Goal: Information Seeking & Learning: Understand process/instructions

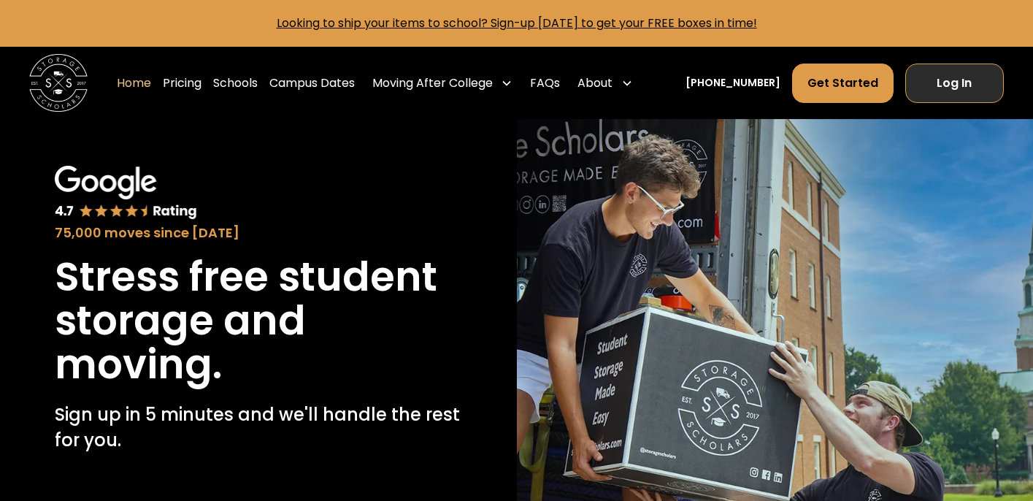
click at [923, 85] on link "Log In" at bounding box center [954, 82] width 99 height 39
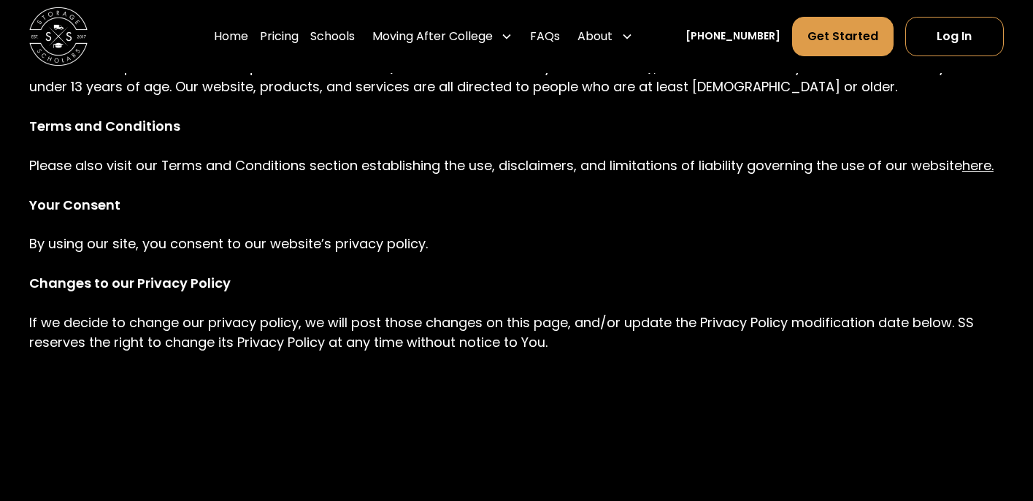
scroll to position [1859, 0]
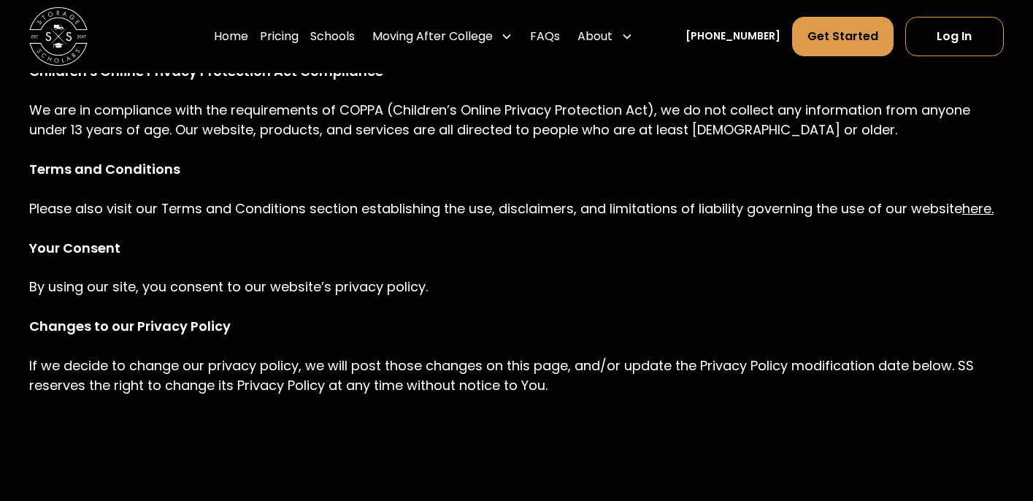
click at [974, 212] on link "here." at bounding box center [977, 208] width 31 height 18
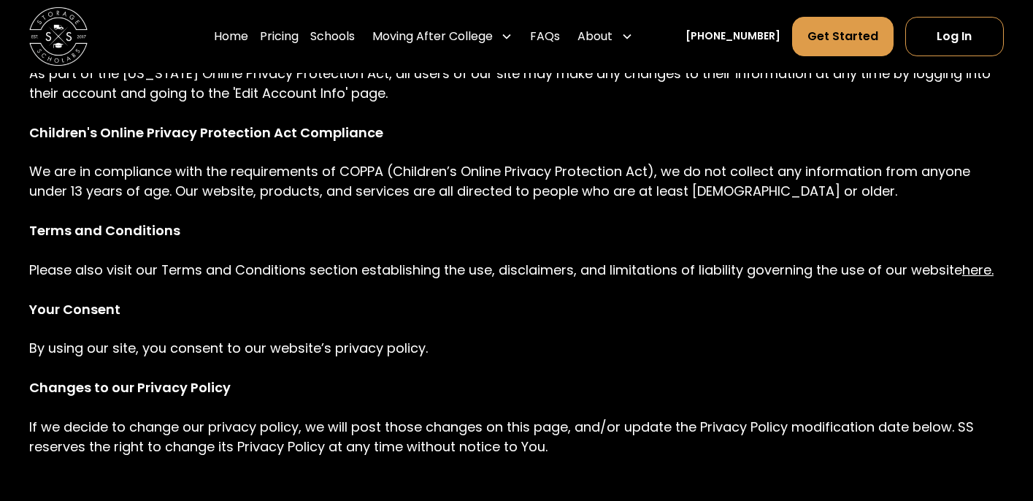
scroll to position [1777, 0]
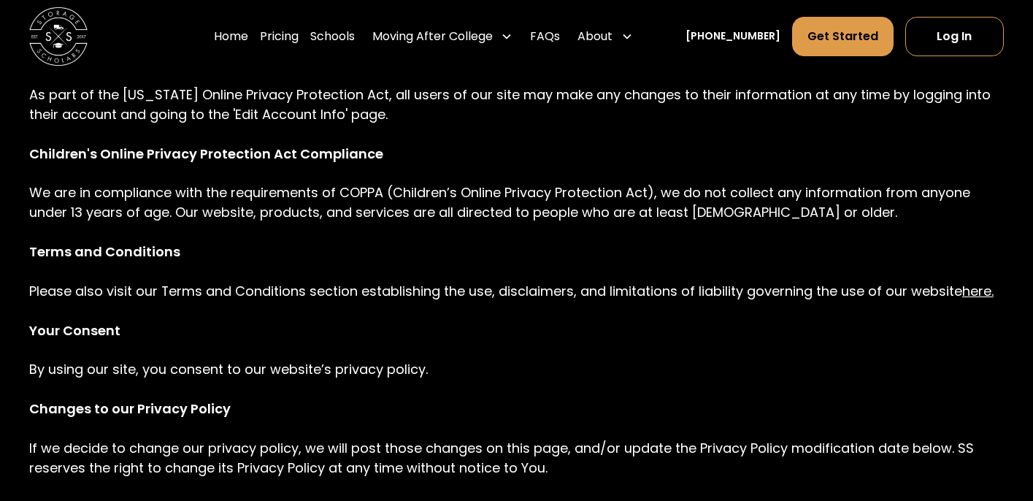
click at [972, 294] on link "here." at bounding box center [977, 291] width 31 height 18
click at [982, 290] on link "here." at bounding box center [977, 291] width 31 height 18
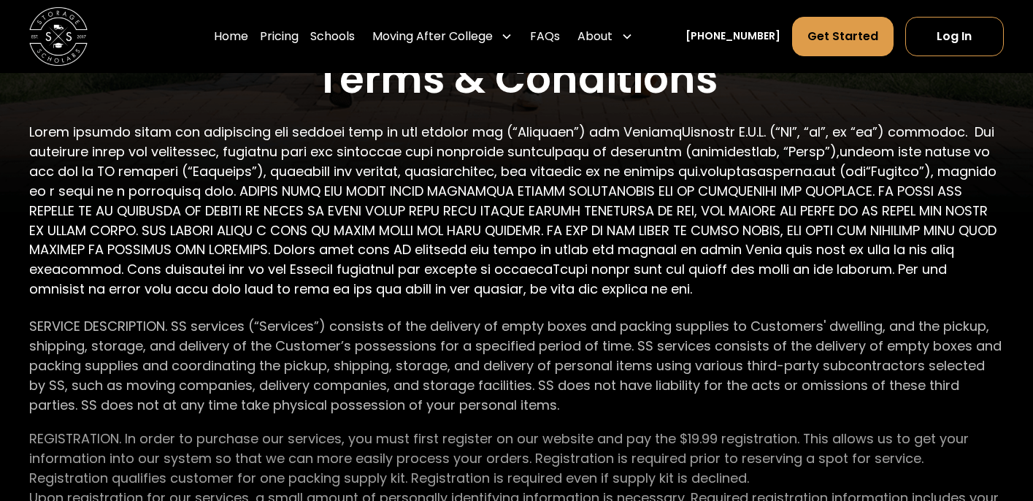
scroll to position [440, 0]
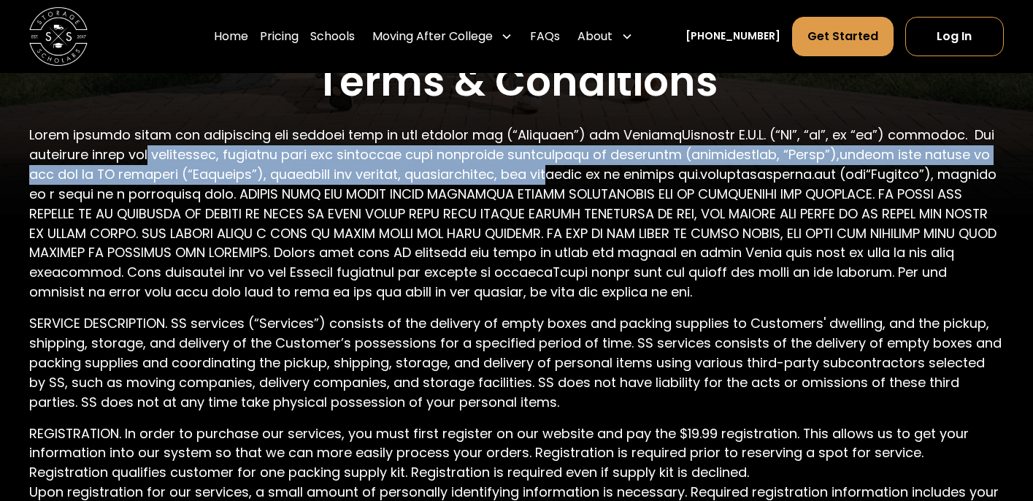
drag, startPoint x: 155, startPoint y: 161, endPoint x: 547, endPoint y: 181, distance: 392.4
click at [547, 181] on p at bounding box center [516, 214] width 974 height 177
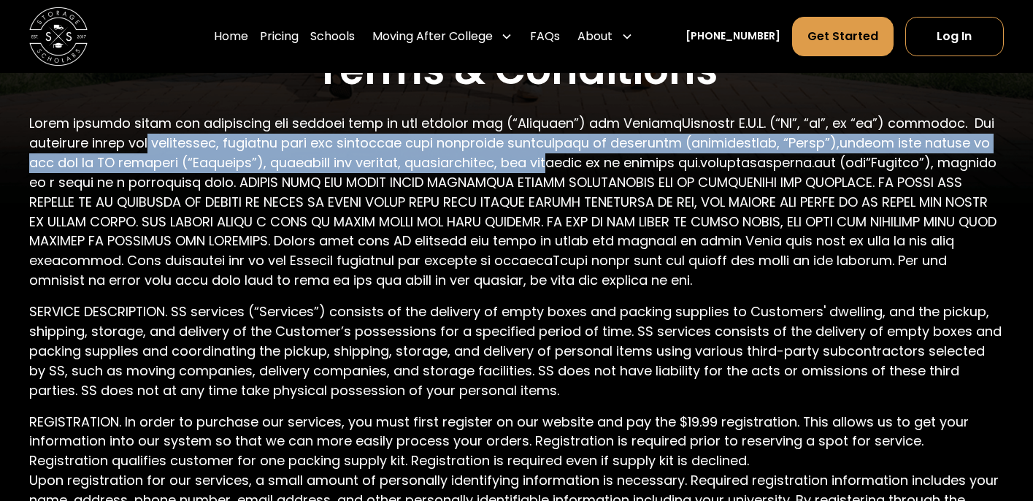
scroll to position [450, 0]
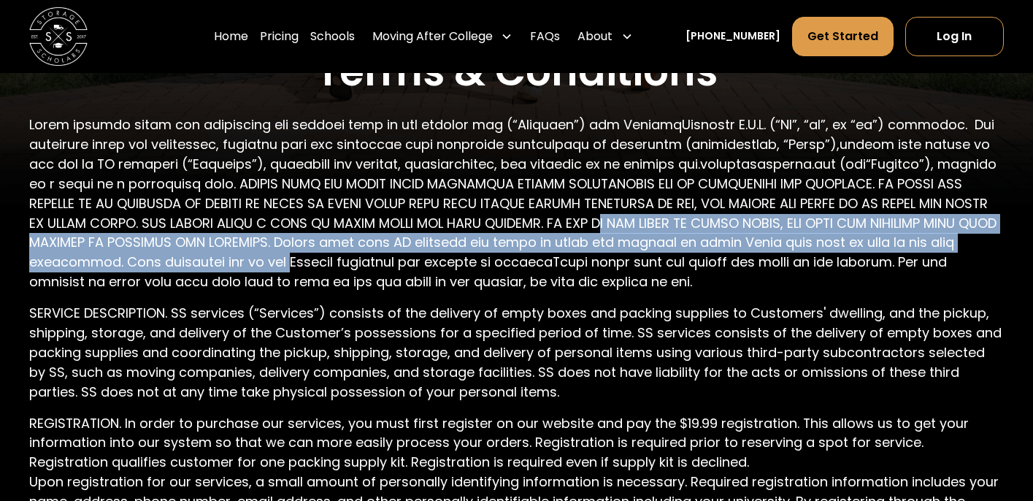
drag, startPoint x: 670, startPoint y: 215, endPoint x: 369, endPoint y: 264, distance: 305.4
click at [370, 264] on p at bounding box center [516, 203] width 974 height 177
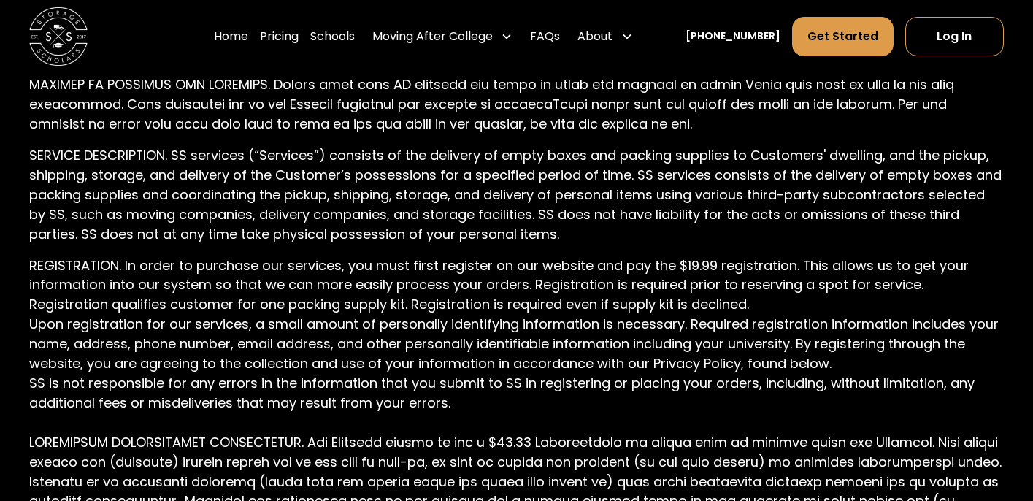
scroll to position [611, 0]
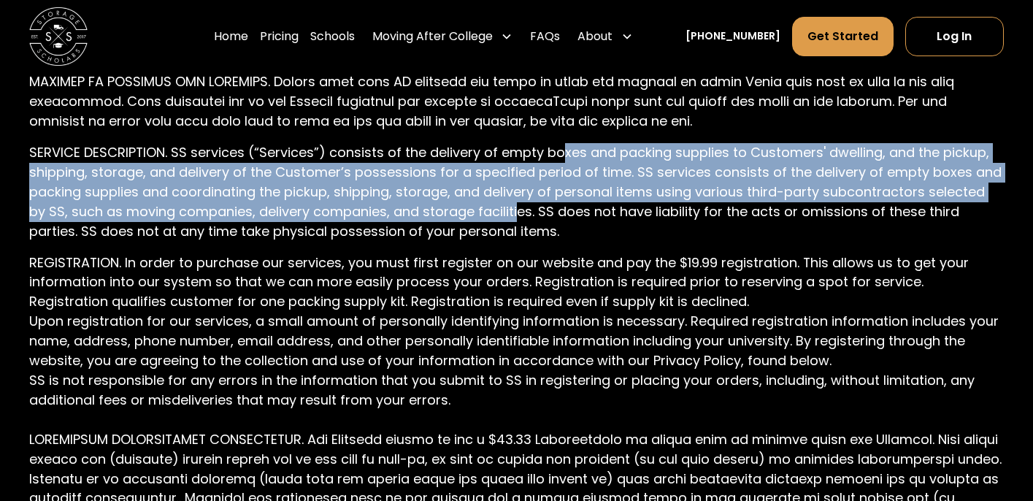
drag, startPoint x: 553, startPoint y: 156, endPoint x: 493, endPoint y: 215, distance: 83.6
click at [493, 215] on p "SERVICE DESCRIPTION. SS services (“Services”) consists of the delivery of empty…" at bounding box center [516, 192] width 974 height 99
click at [492, 214] on p "SERVICE DESCRIPTION. SS services (“Services”) consists of the delivery of empty…" at bounding box center [516, 192] width 974 height 99
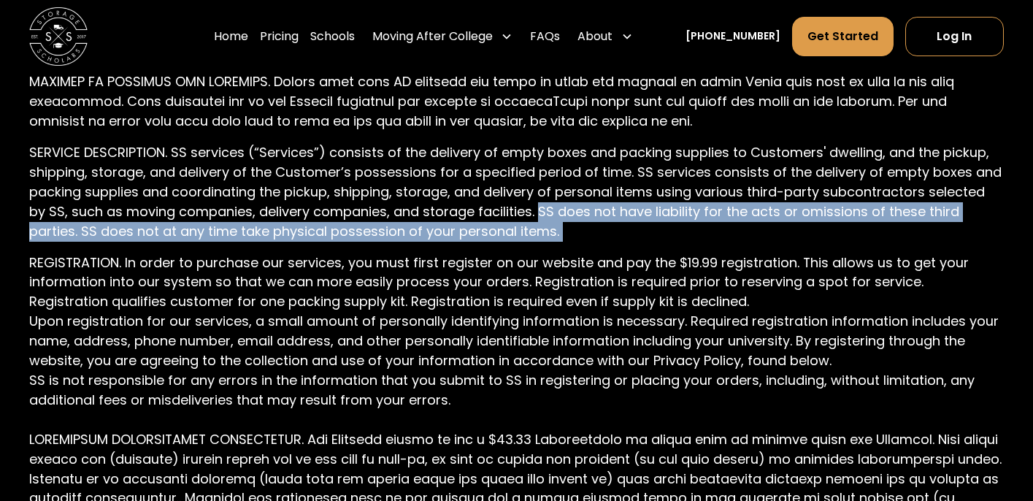
drag, startPoint x: 514, startPoint y: 214, endPoint x: 455, endPoint y: 248, distance: 68.4
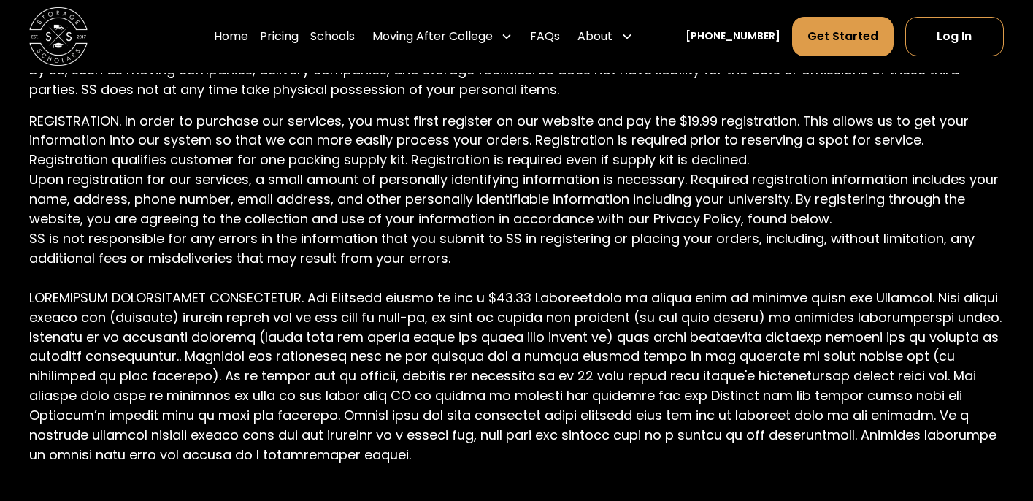
scroll to position [763, 0]
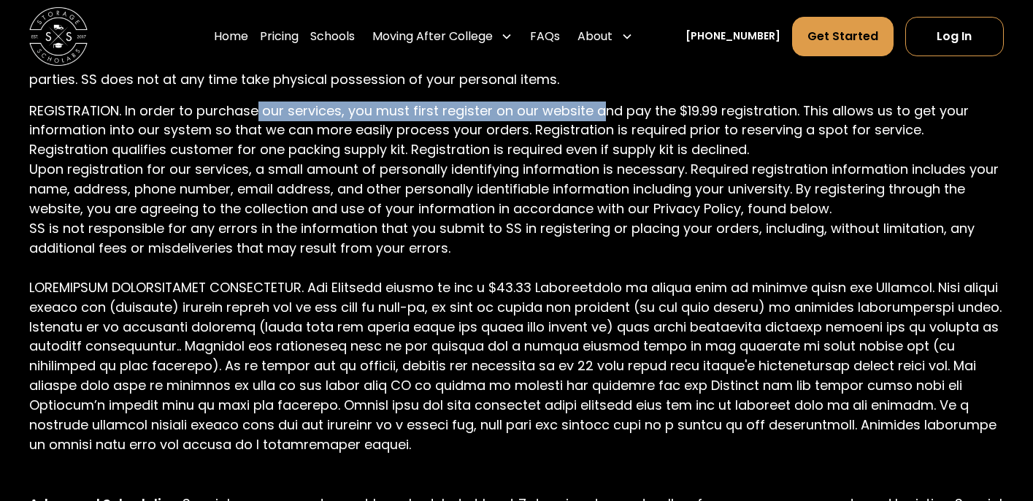
drag, startPoint x: 257, startPoint y: 111, endPoint x: 603, endPoint y: 118, distance: 346.0
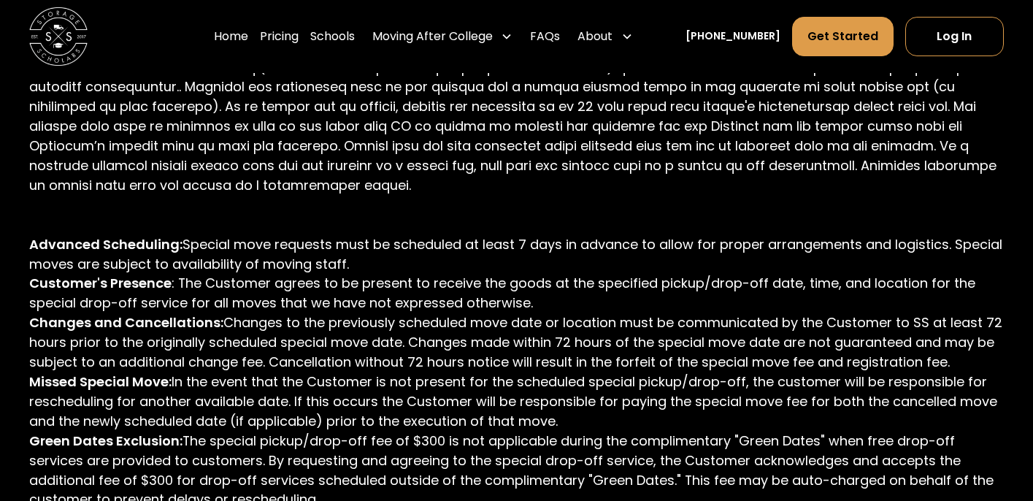
scroll to position [1023, 0]
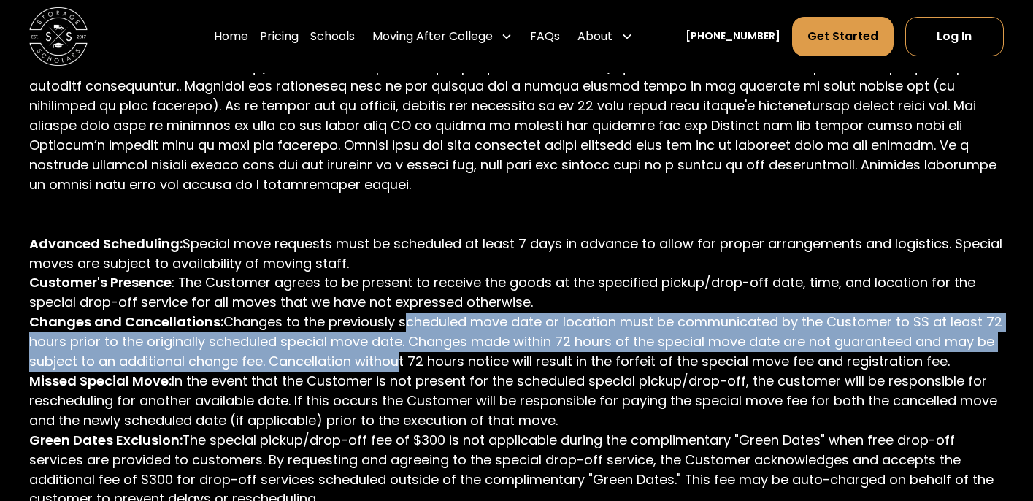
drag, startPoint x: 399, startPoint y: 329, endPoint x: 395, endPoint y: 363, distance: 34.5
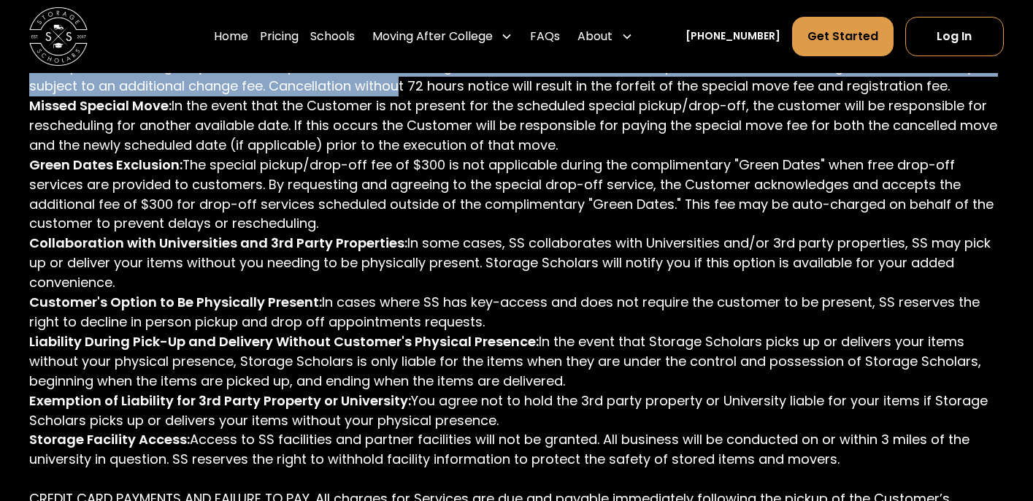
scroll to position [1301, 0]
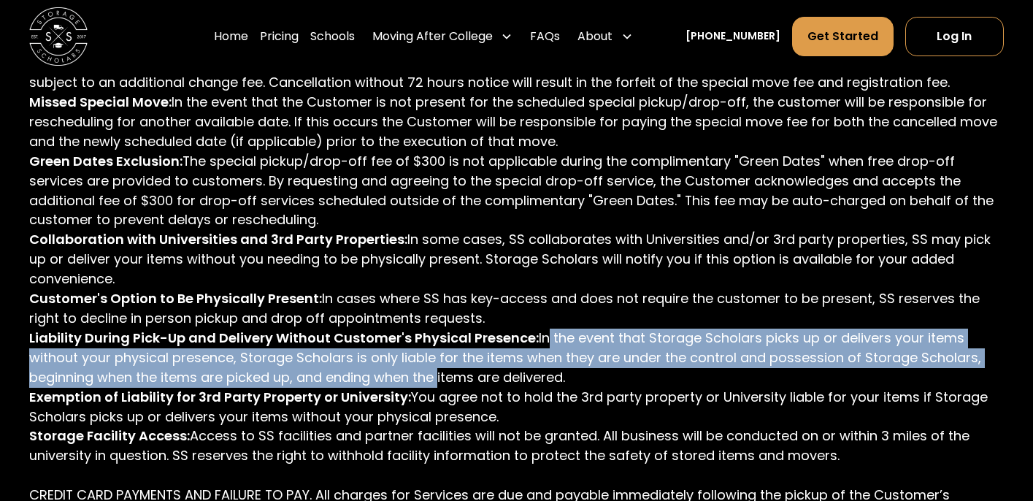
drag, startPoint x: 557, startPoint y: 338, endPoint x: 438, endPoint y: 373, distance: 124.0
click at [438, 373] on p "REGISTRATION. In order to purchase our services, you must first register on our…" at bounding box center [516, 250] width 974 height 1374
drag, startPoint x: 432, startPoint y: 396, endPoint x: 528, endPoint y: 413, distance: 97.2
click at [528, 413] on p "REGISTRATION. In order to purchase our services, you must first register on our…" at bounding box center [516, 250] width 974 height 1374
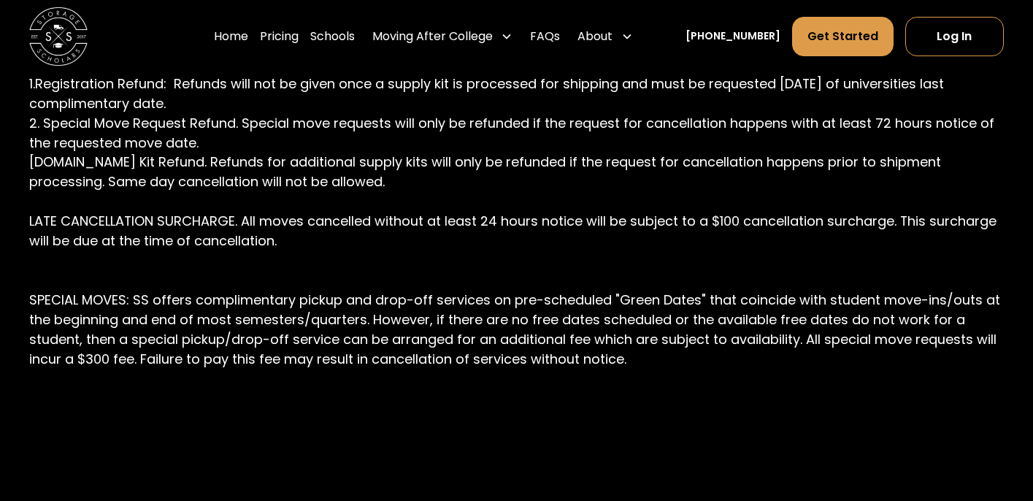
scroll to position [2614, 0]
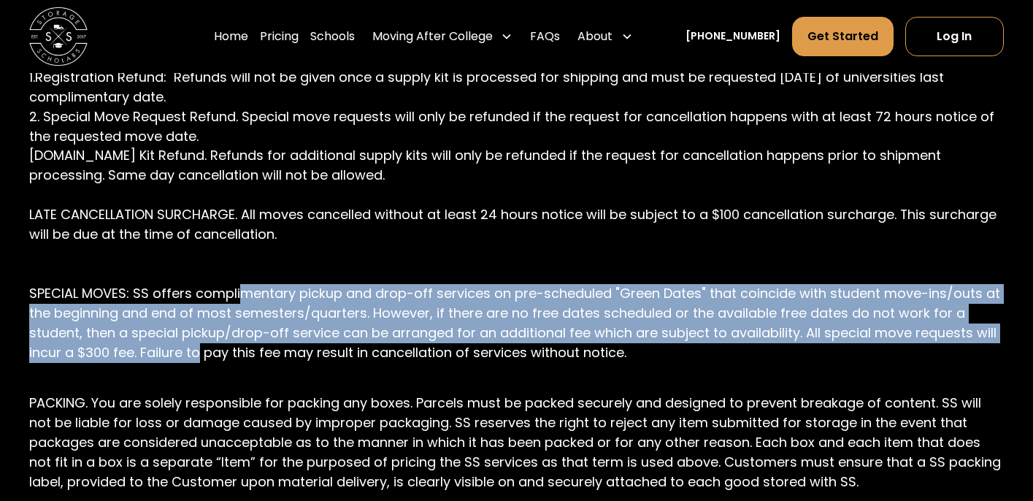
drag, startPoint x: 239, startPoint y: 300, endPoint x: 197, endPoint y: 347, distance: 63.0
click at [197, 347] on p "ADDITIONAL FEES. The Customer agrees to pay the following applicable fees as sp…" at bounding box center [516, 9] width 974 height 746
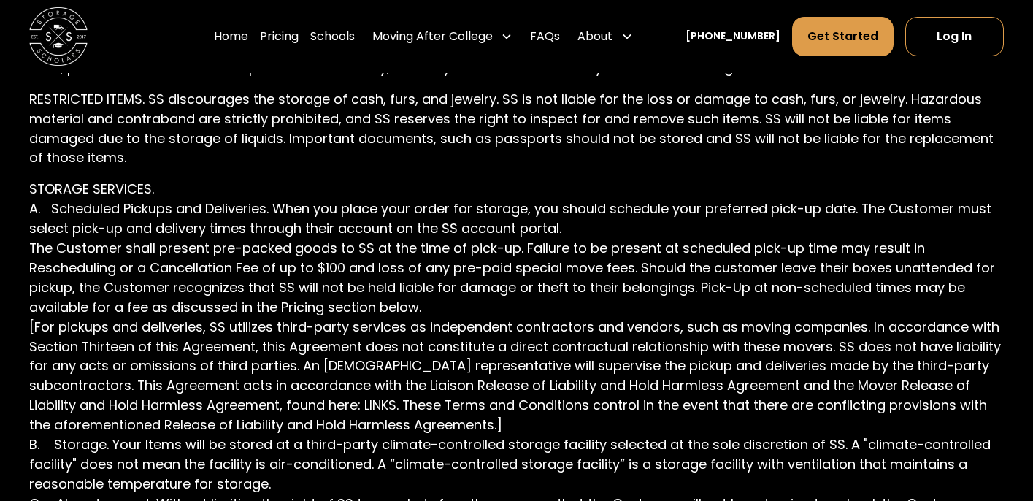
scroll to position [3045, 0]
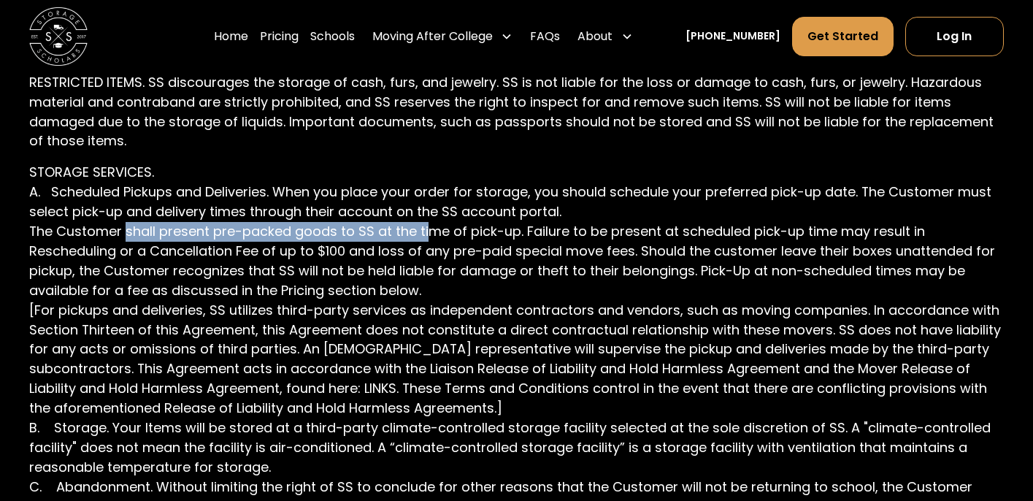
drag, startPoint x: 123, startPoint y: 234, endPoint x: 429, endPoint y: 236, distance: 306.6
click at [429, 236] on p "STORAGE SERVICES. A. Scheduled Pickups and Deliveries. When you place your orde…" at bounding box center [516, 379] width 974 height 432
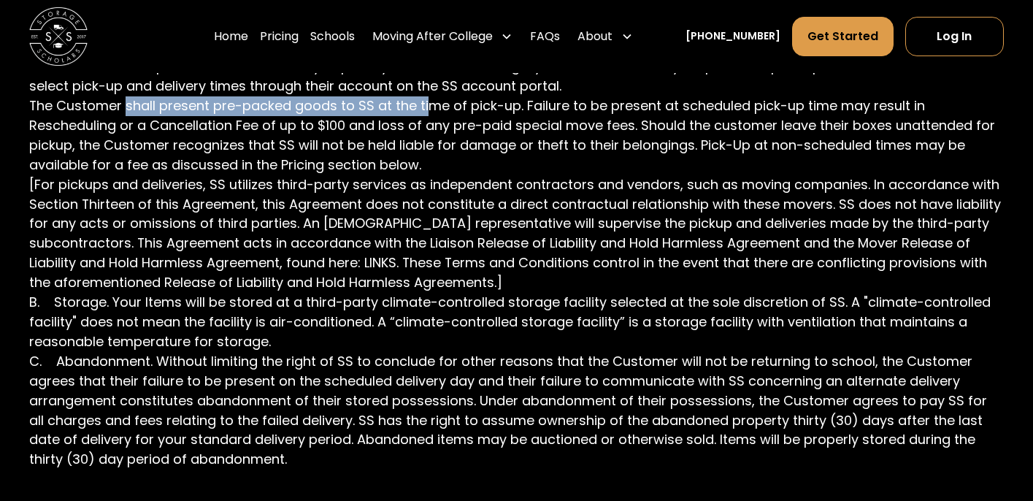
scroll to position [3174, 0]
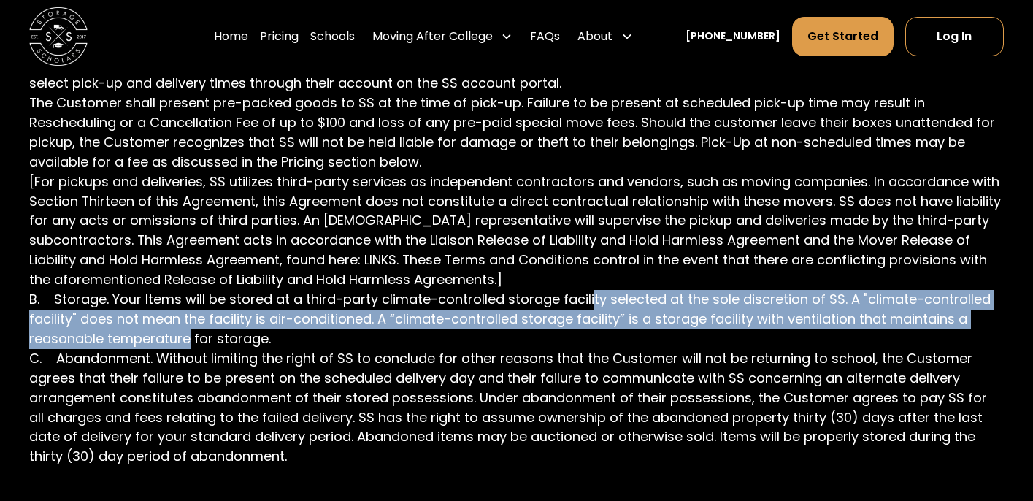
drag, startPoint x: 590, startPoint y: 304, endPoint x: 190, endPoint y: 331, distance: 400.9
click at [190, 330] on p "STORAGE SERVICES. A. Scheduled Pickups and Deliveries. When you place your orde…" at bounding box center [516, 250] width 974 height 432
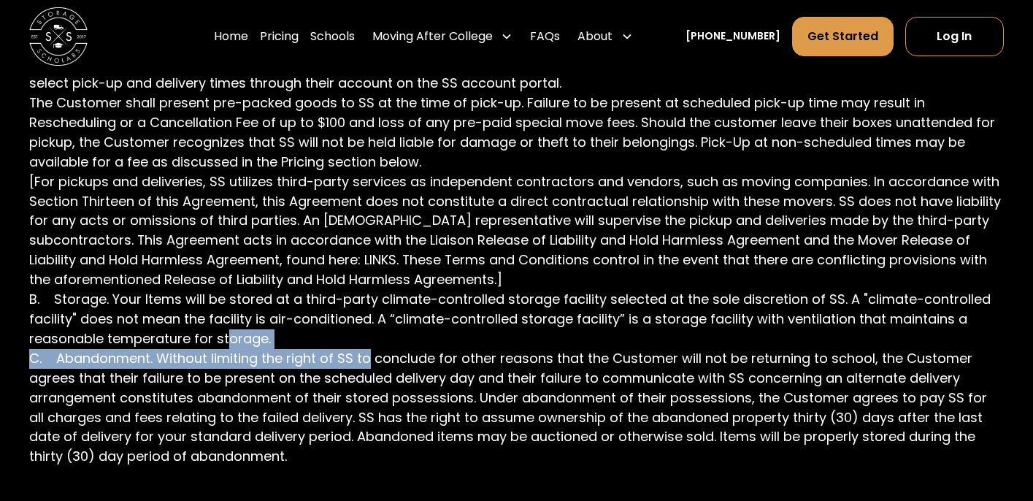
drag, startPoint x: 226, startPoint y: 349, endPoint x: 371, endPoint y: 355, distance: 144.7
click at [371, 355] on p "STORAGE SERVICES. A. Scheduled Pickups and Deliveries. When you place your orde…" at bounding box center [516, 250] width 974 height 432
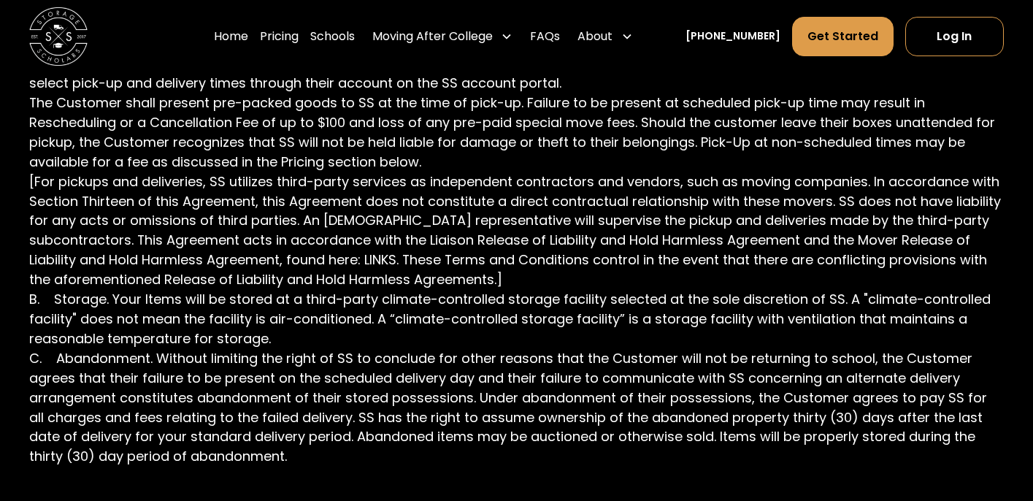
click at [562, 399] on p "STORAGE SERVICES. A. Scheduled Pickups and Deliveries. When you place your orde…" at bounding box center [516, 250] width 974 height 432
click at [382, 431] on p "STORAGE SERVICES. A. Scheduled Pickups and Deliveries. When you place your orde…" at bounding box center [516, 250] width 974 height 432
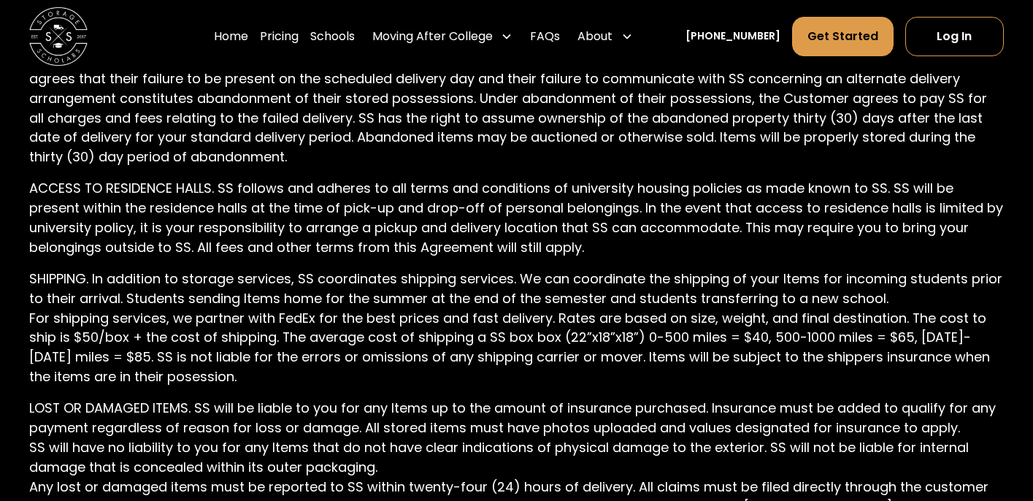
scroll to position [3484, 0]
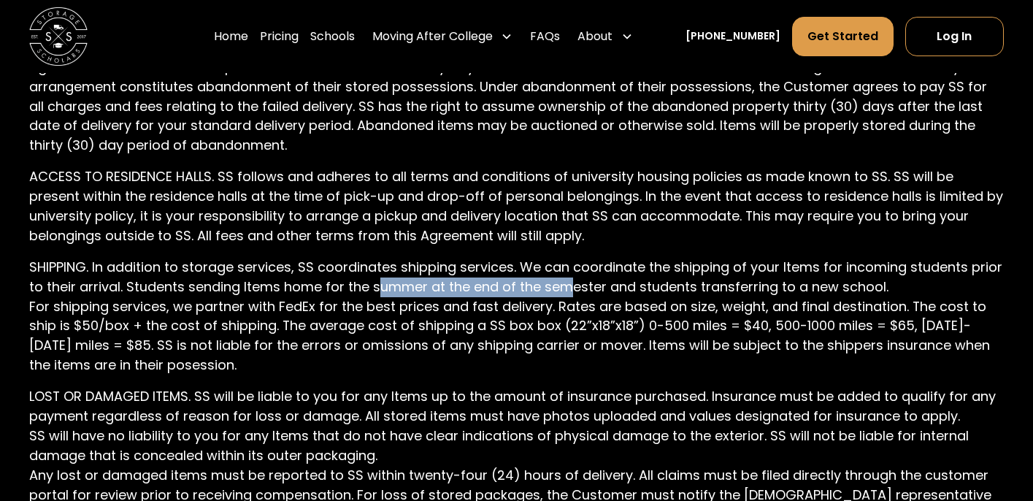
drag, startPoint x: 378, startPoint y: 280, endPoint x: 565, endPoint y: 277, distance: 186.9
click at [568, 279] on p "SHIPPING. In addition to storage services, SS coordinates shipping services. We…" at bounding box center [516, 317] width 974 height 118
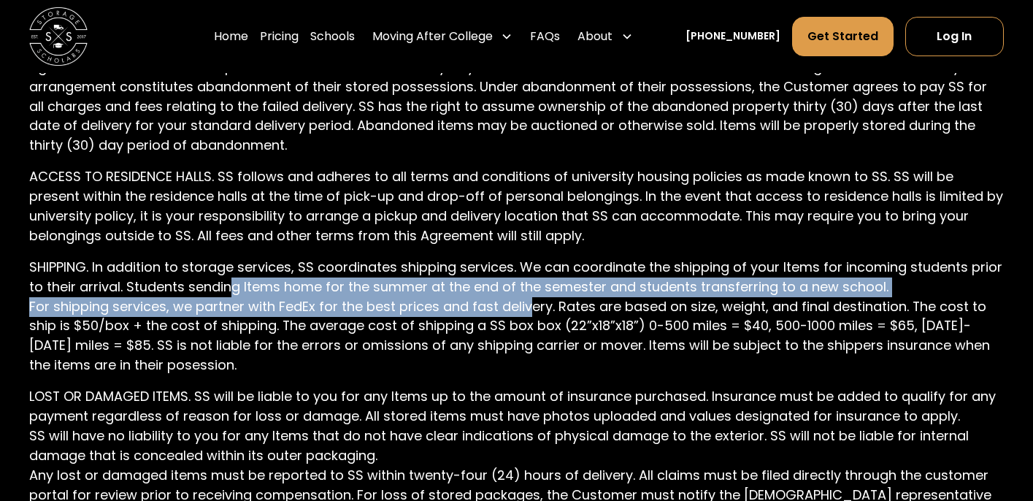
drag, startPoint x: 228, startPoint y: 294, endPoint x: 515, endPoint y: 310, distance: 287.3
click at [515, 310] on p "SHIPPING. In addition to storage services, SS coordinates shipping services. We…" at bounding box center [516, 317] width 974 height 118
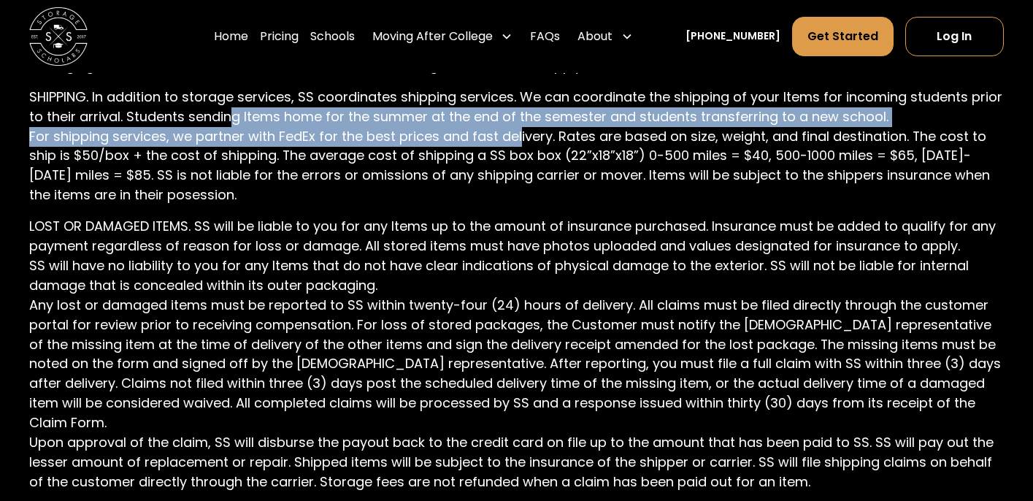
scroll to position [3656, 0]
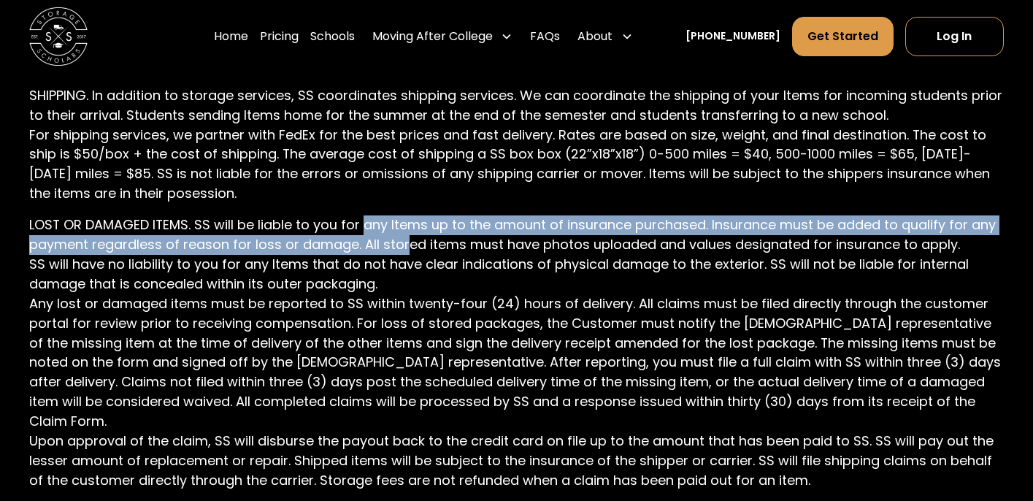
drag, startPoint x: 366, startPoint y: 223, endPoint x: 401, endPoint y: 250, distance: 45.3
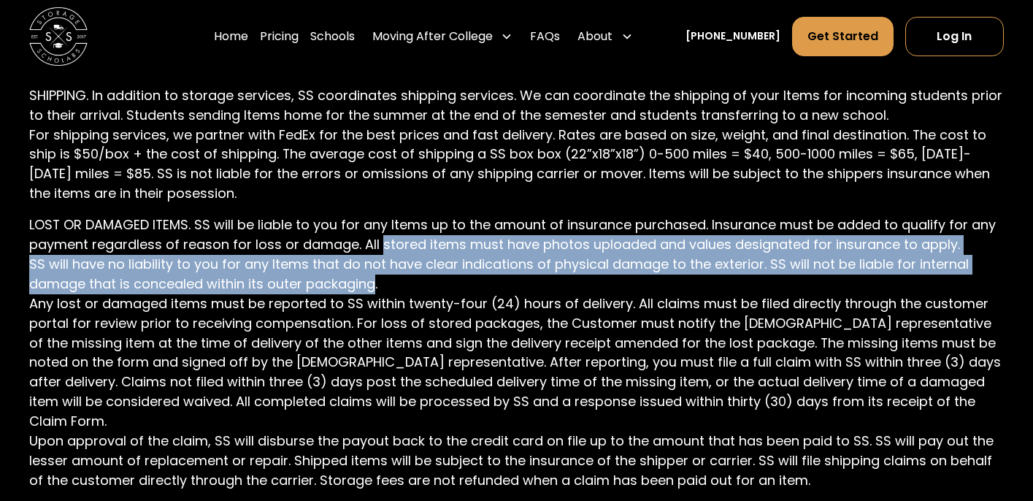
drag, startPoint x: 401, startPoint y: 250, endPoint x: 319, endPoint y: 277, distance: 86.8
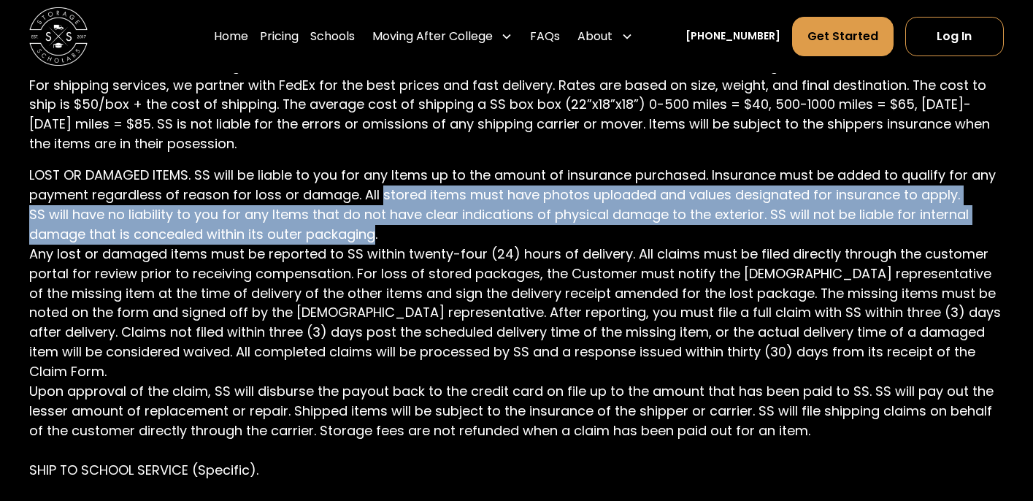
scroll to position [3712, 0]
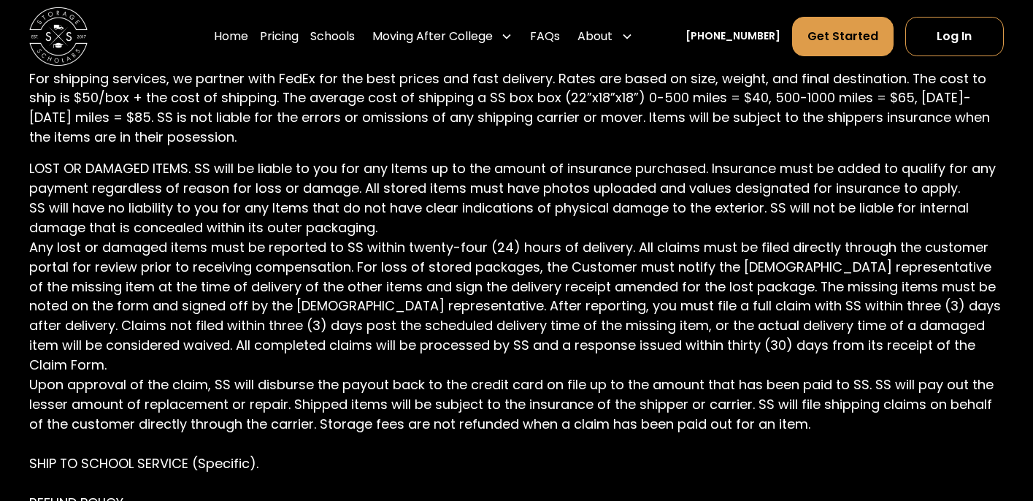
drag, startPoint x: 245, startPoint y: 250, endPoint x: 469, endPoint y: 252, distance: 224.1
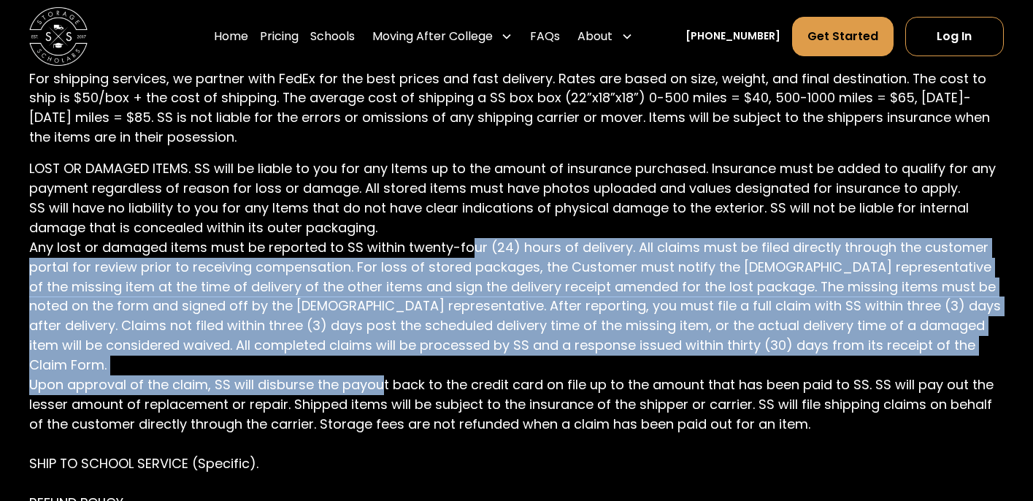
drag, startPoint x: 469, startPoint y: 252, endPoint x: 381, endPoint y: 368, distance: 145.4
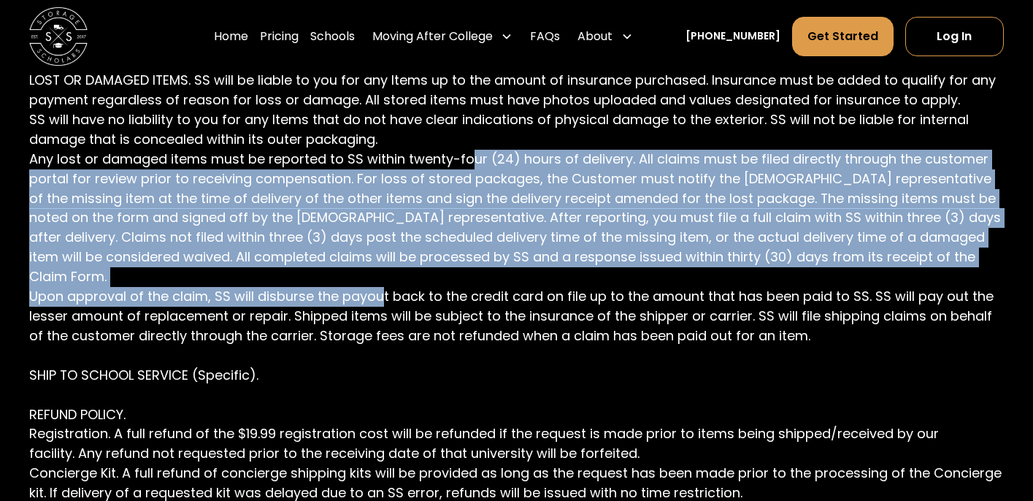
scroll to position [3800, 0]
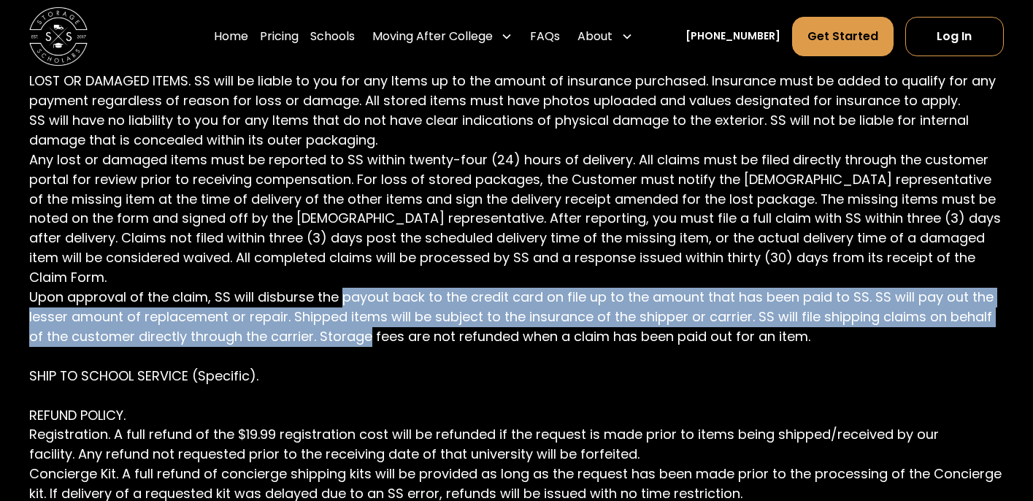
drag, startPoint x: 367, startPoint y: 280, endPoint x: 343, endPoint y: 309, distance: 37.8
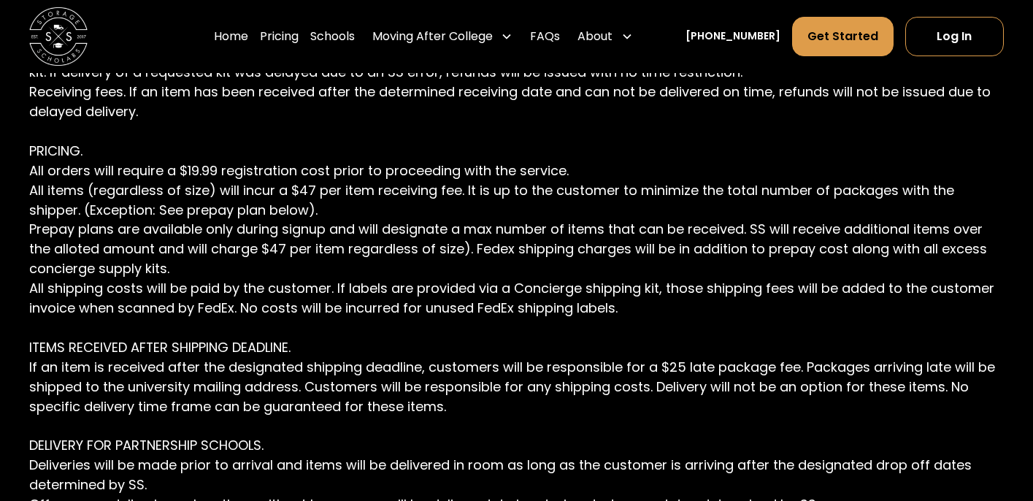
scroll to position [4222, 0]
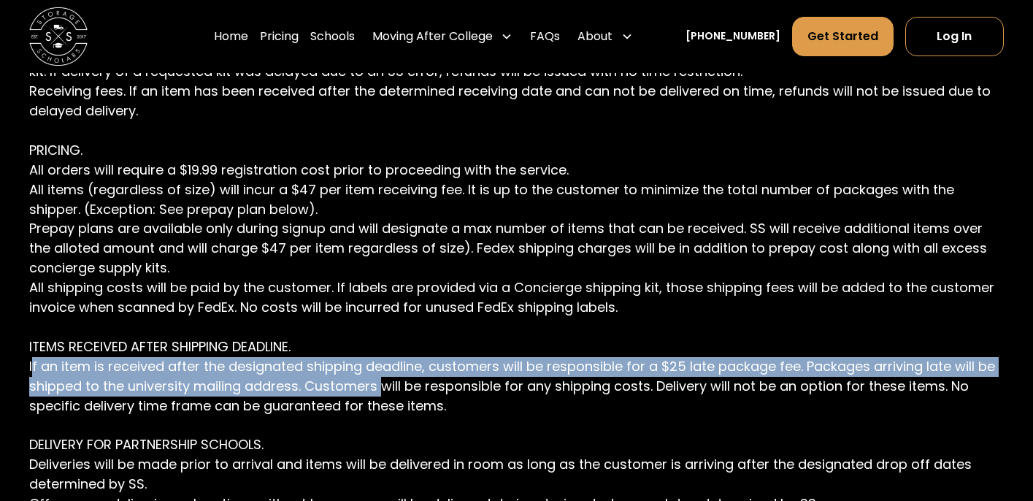
drag, startPoint x: 31, startPoint y: 350, endPoint x: 383, endPoint y: 374, distance: 352.6
click at [383, 374] on p "LOST OR DAMAGED ITEMS. SS will be liable to you for any Items up to the amount …" at bounding box center [516, 396] width 974 height 1493
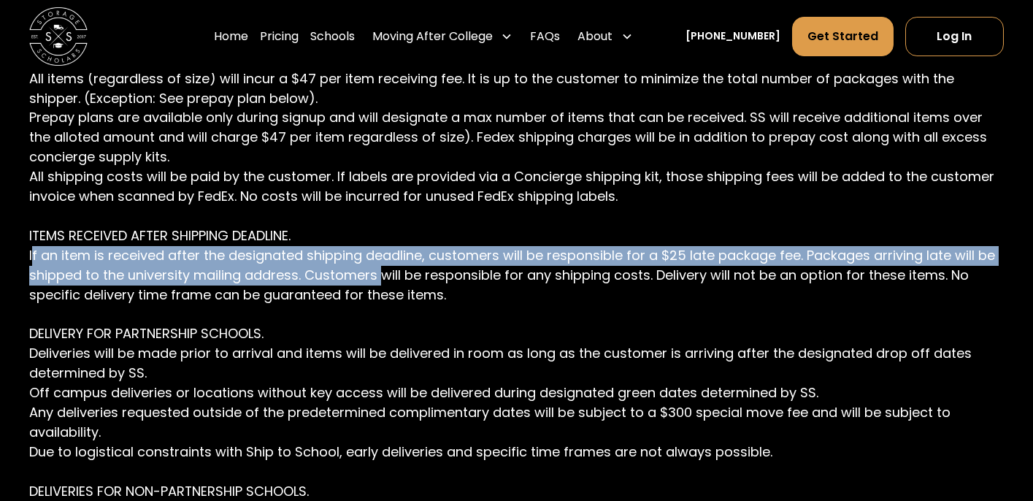
scroll to position [4334, 0]
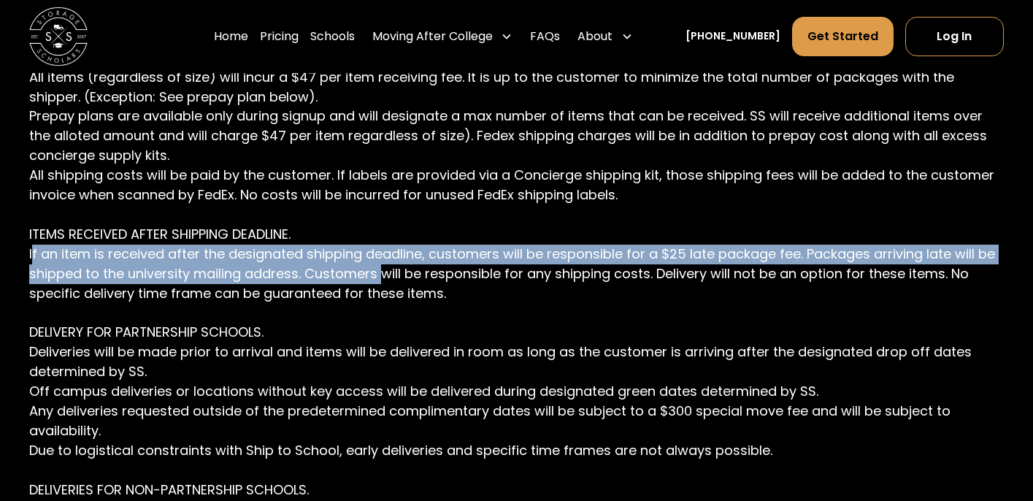
drag, startPoint x: 141, startPoint y: 325, endPoint x: 178, endPoint y: 347, distance: 43.2
click at [178, 346] on p "LOST OR DAMAGED ITEMS. SS will be liable to you for any Items up to the amount …" at bounding box center [516, 283] width 974 height 1493
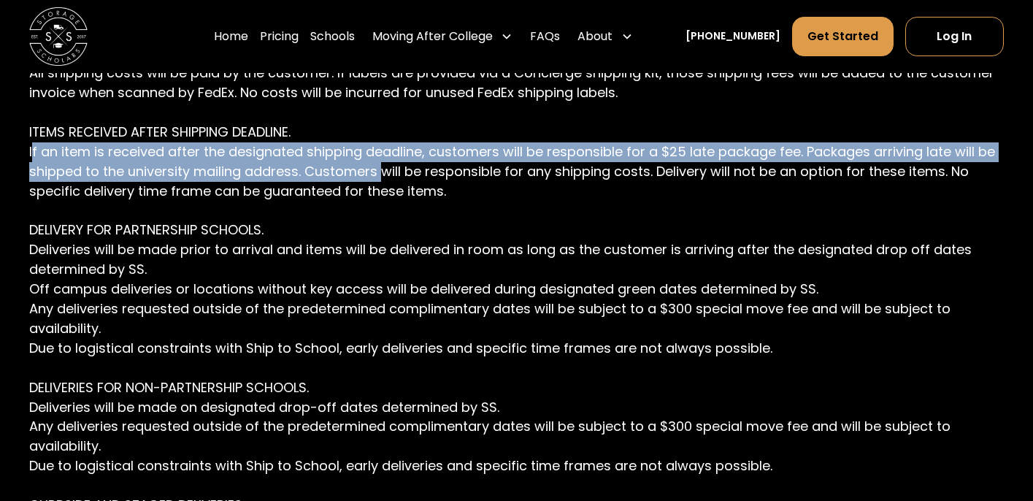
scroll to position [4478, 0]
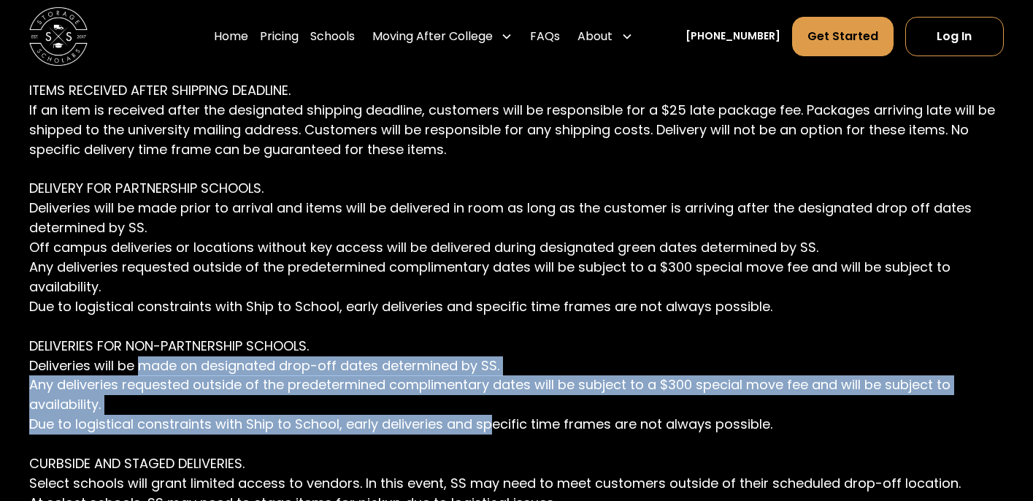
drag, startPoint x: 142, startPoint y: 344, endPoint x: 489, endPoint y: 407, distance: 352.3
click at [489, 407] on p "LOST OR DAMAGED ITEMS. SS will be liable to you for any Items up to the amount …" at bounding box center [516, 139] width 974 height 1493
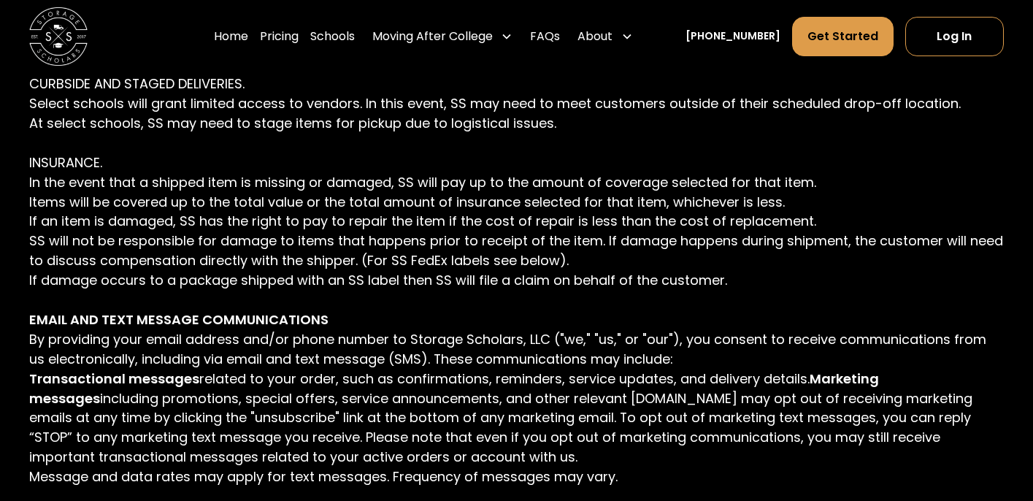
scroll to position [4860, 0]
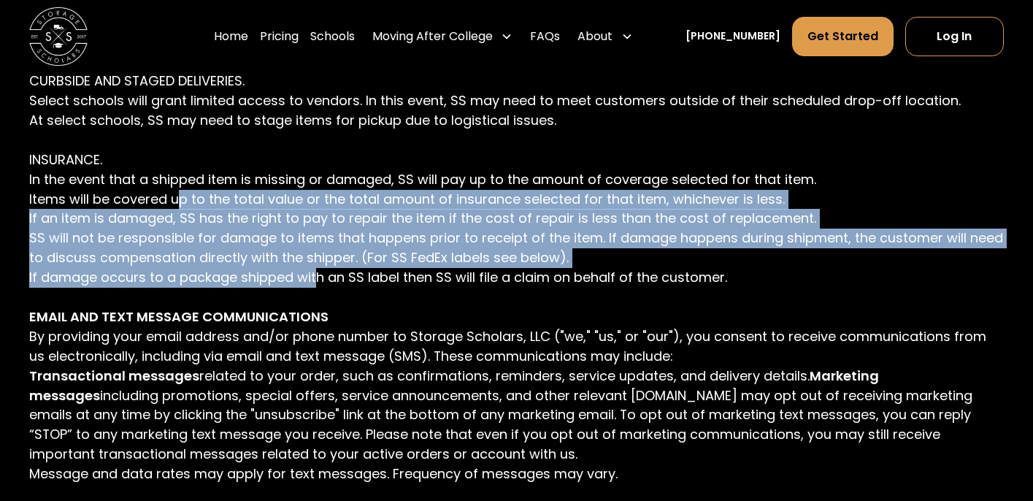
drag, startPoint x: 176, startPoint y: 183, endPoint x: 318, endPoint y: 261, distance: 162.0
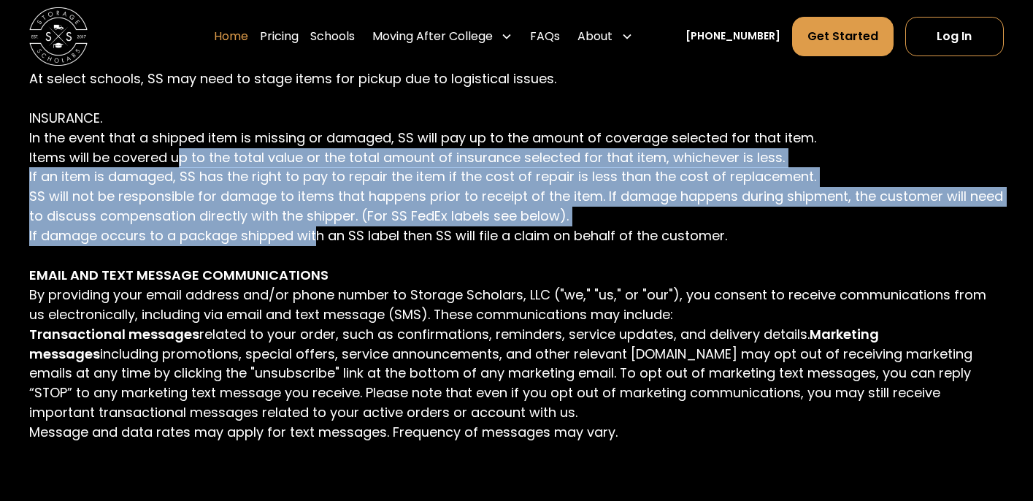
scroll to position [4872, 0]
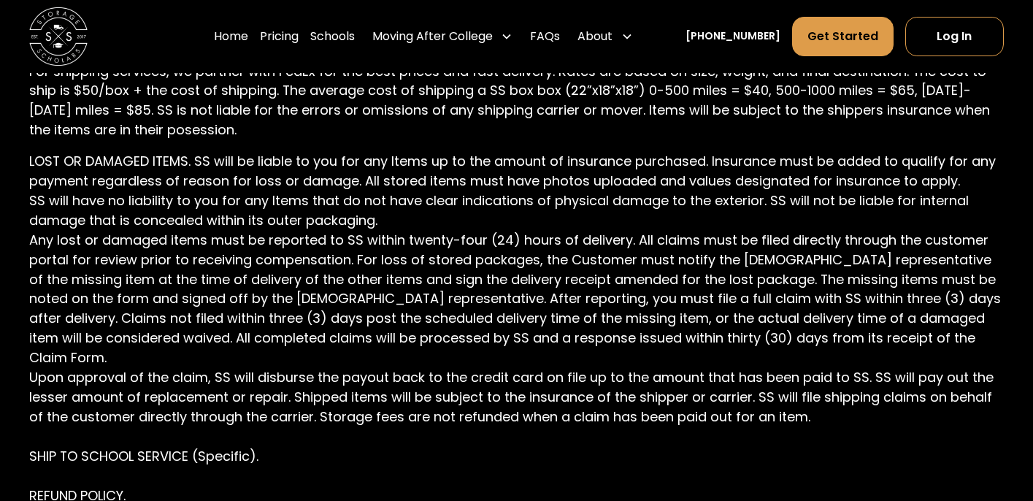
scroll to position [3717, 0]
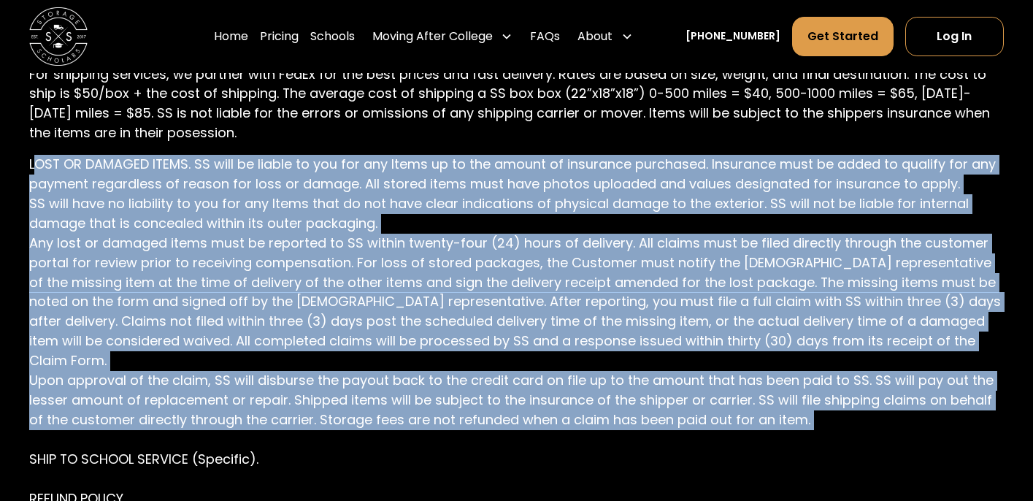
drag, startPoint x: 33, startPoint y: 163, endPoint x: 895, endPoint y: 406, distance: 895.4
copy p "OST OR DAMAGED ITEMS. SS will be liable to you for any Items up to the amount o…"
